Goal: Information Seeking & Learning: Learn about a topic

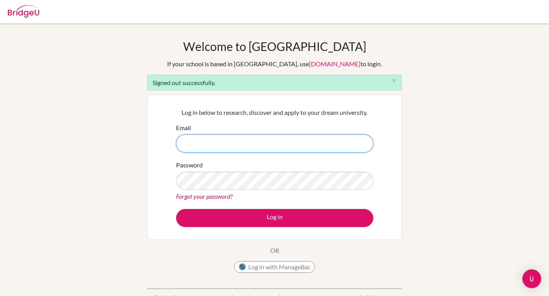
type input "[EMAIL_ADDRESS][PERSON_NAME][DOMAIN_NAME]"
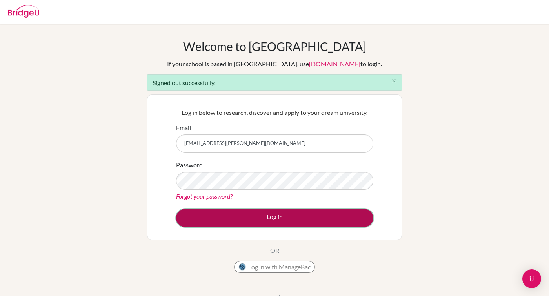
click at [255, 222] on button "Log in" at bounding box center [274, 218] width 197 height 18
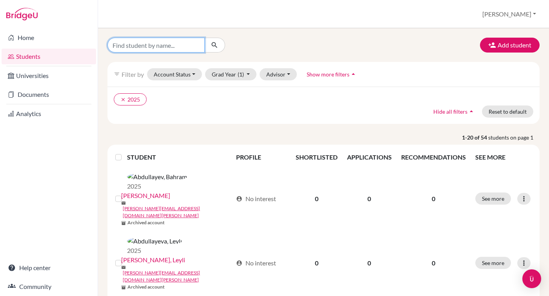
click at [165, 45] on input "Find student by name..." at bounding box center [155, 45] width 97 height 15
type input "Amara"
click at [212, 47] on icon "submit" at bounding box center [214, 45] width 8 height 8
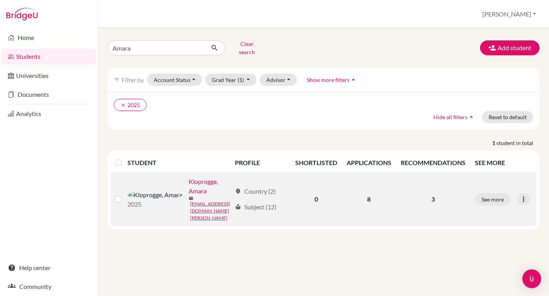
click at [188, 181] on link "Kloprogge, Amara" at bounding box center [209, 186] width 43 height 19
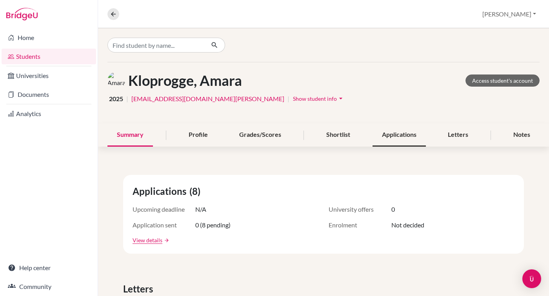
click at [403, 139] on div "Applications" at bounding box center [398, 134] width 53 height 23
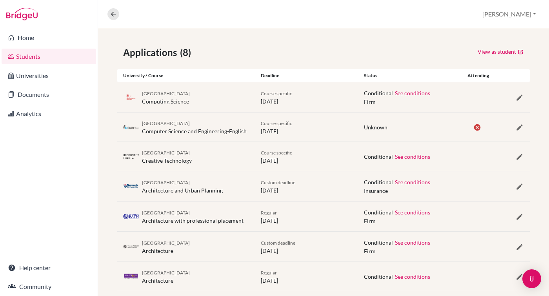
scroll to position [151, 0]
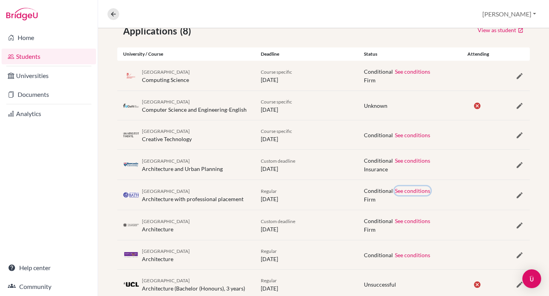
click at [413, 191] on button "See conditions" at bounding box center [412, 190] width 36 height 9
